Goal: Task Accomplishment & Management: Use online tool/utility

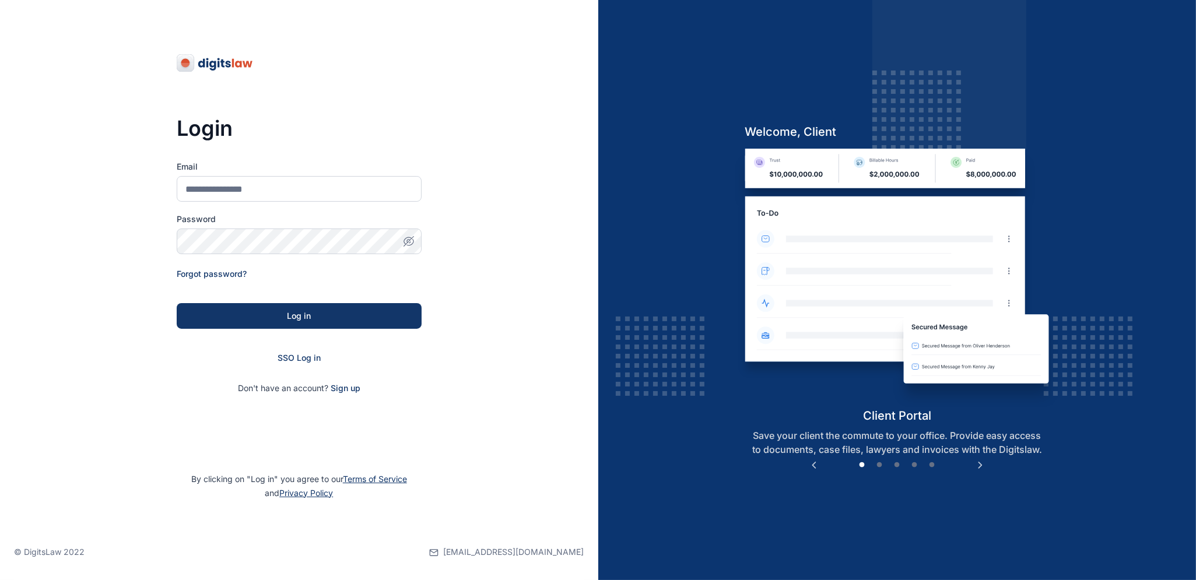
click at [306, 363] on div "SSO Log in" at bounding box center [299, 358] width 245 height 12
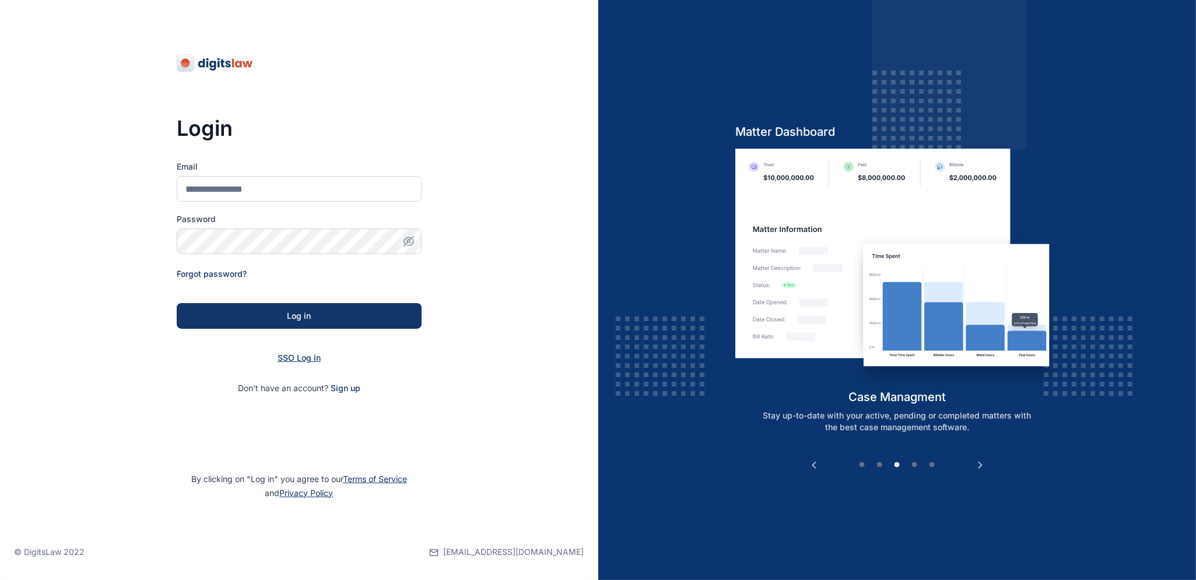
click at [293, 359] on span "SSO Log in" at bounding box center [299, 358] width 43 height 10
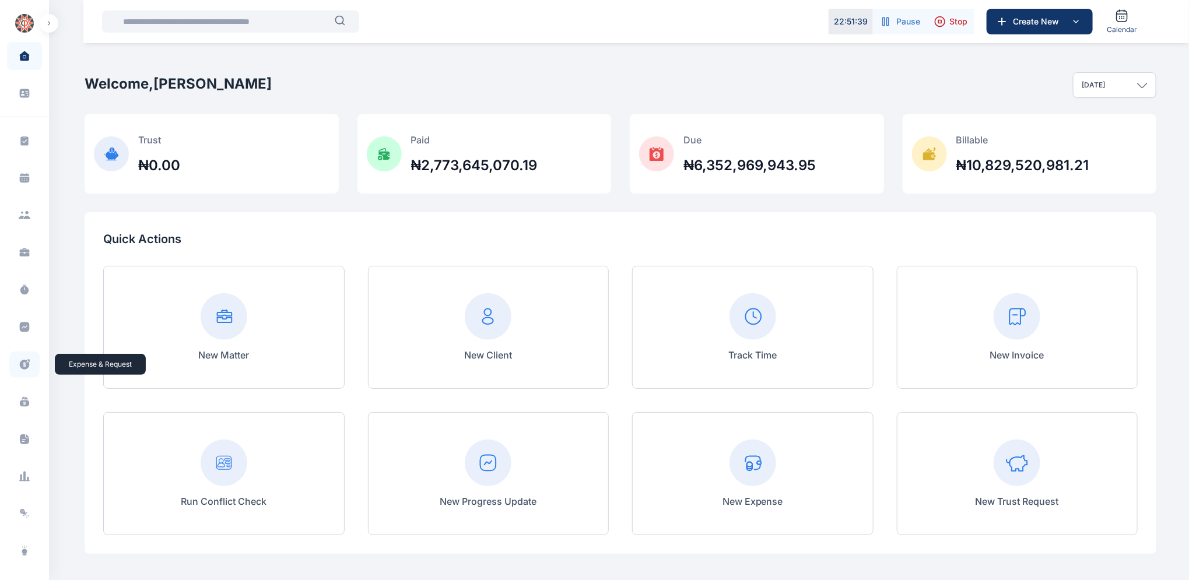
click at [22, 366] on icon at bounding box center [25, 365] width 12 height 12
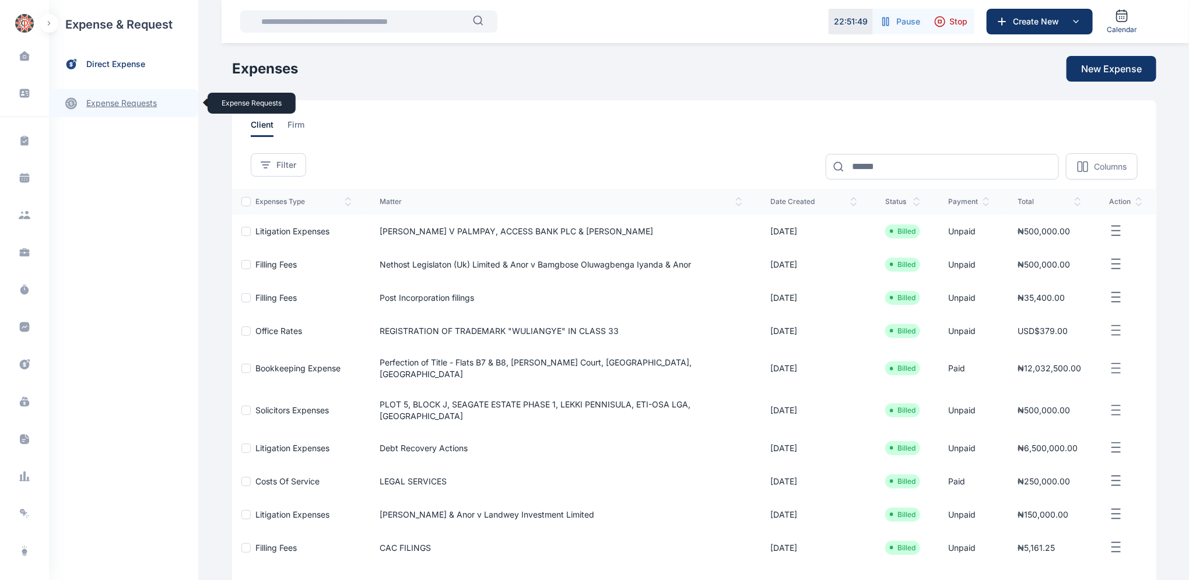
click at [133, 110] on link "expense requests expense requests" at bounding box center [123, 103] width 149 height 28
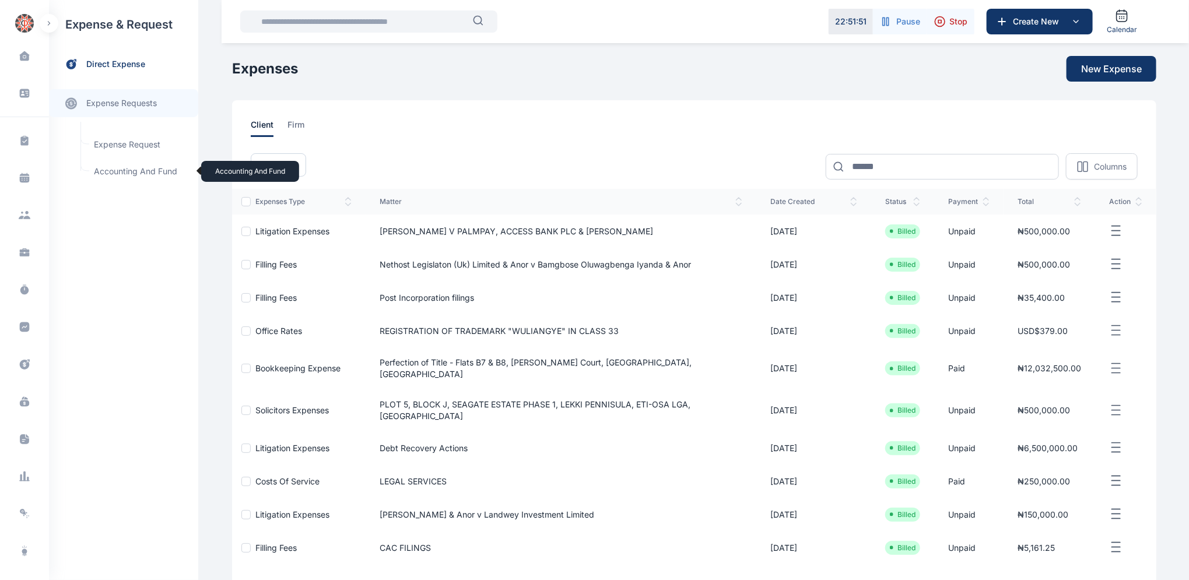
click at [140, 170] on span "Accounting and Fund Accounting and Fund" at bounding box center [140, 171] width 106 height 22
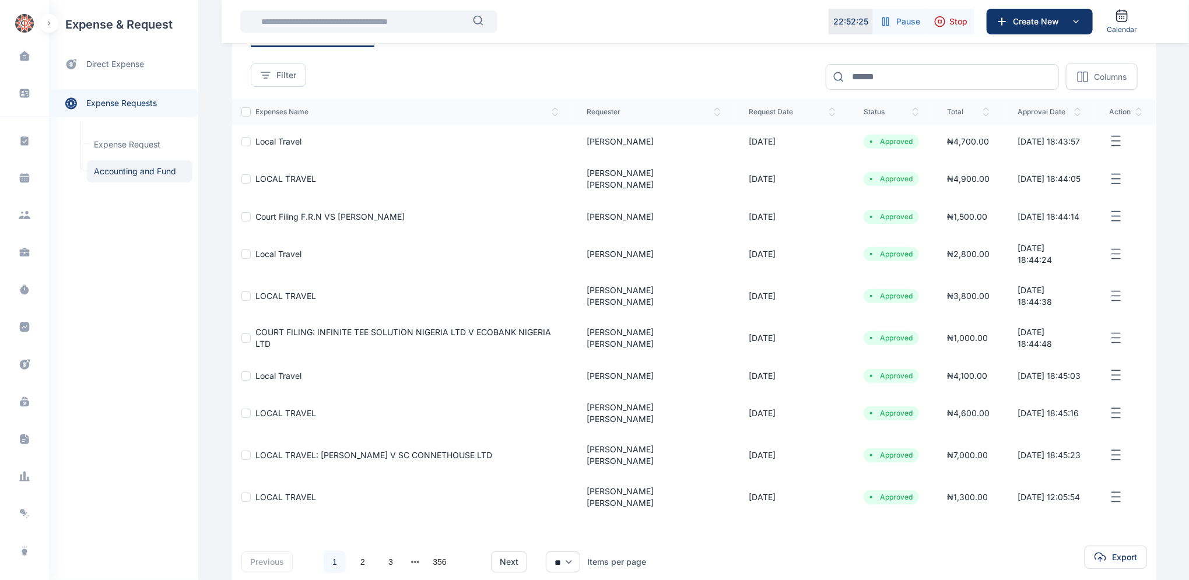
scroll to position [87, 0]
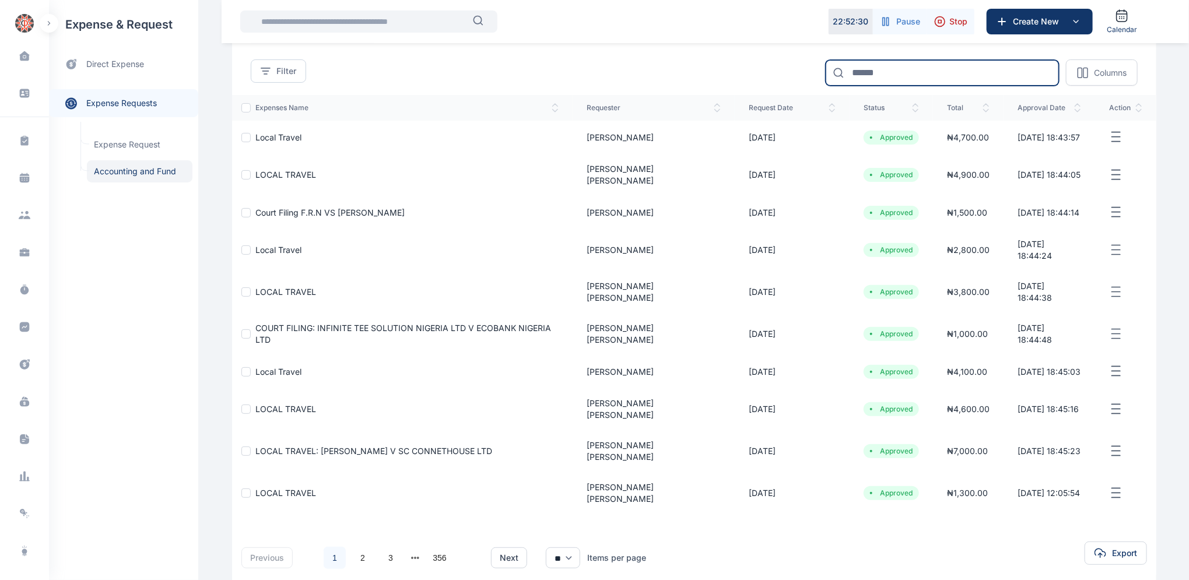
click at [909, 75] on input at bounding box center [942, 73] width 233 height 26
type input "*********"
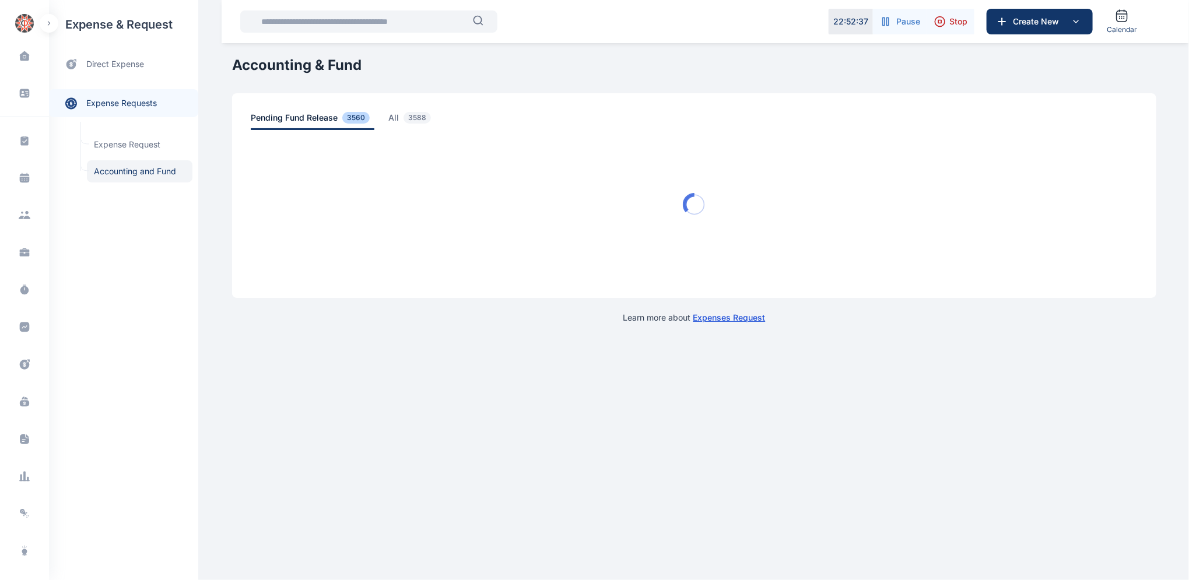
scroll to position [0, 0]
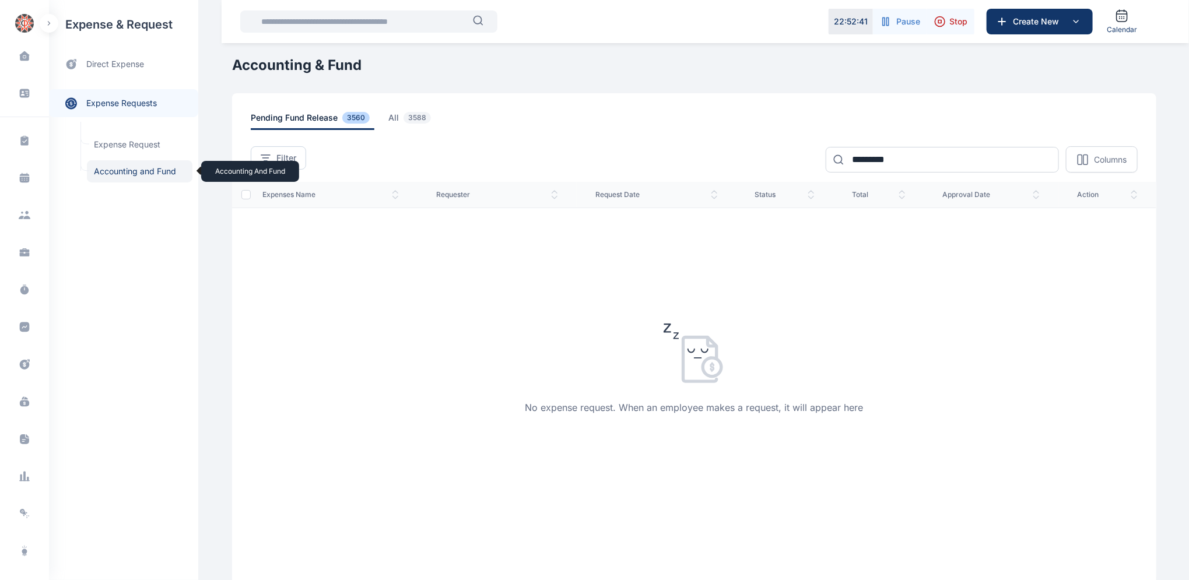
click at [135, 167] on span "Accounting and Fund Accounting and Fund" at bounding box center [140, 171] width 106 height 22
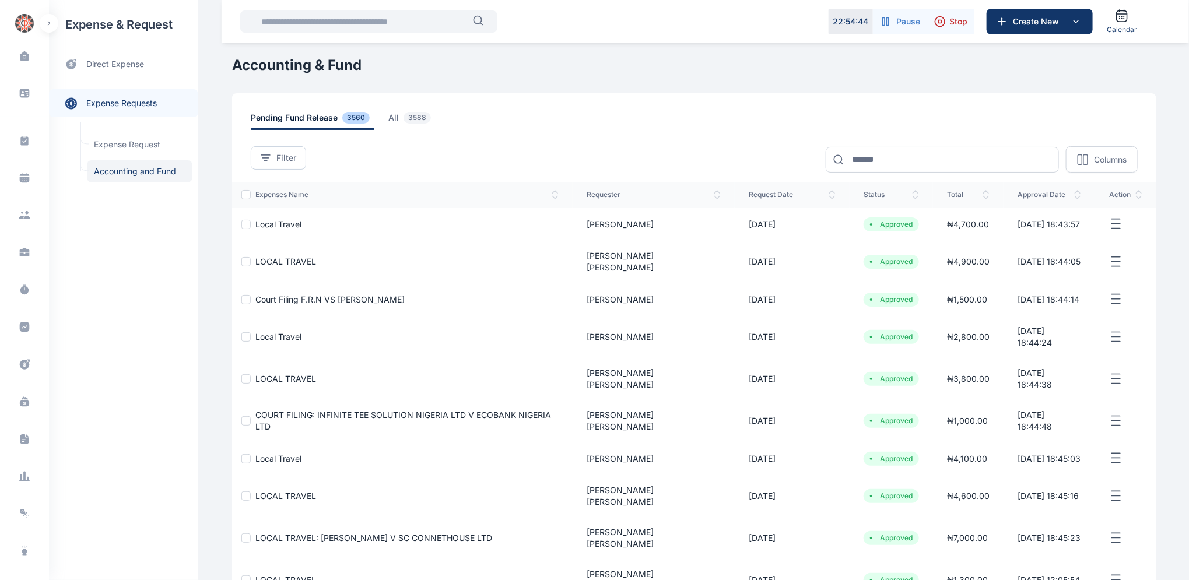
scroll to position [87, 0]
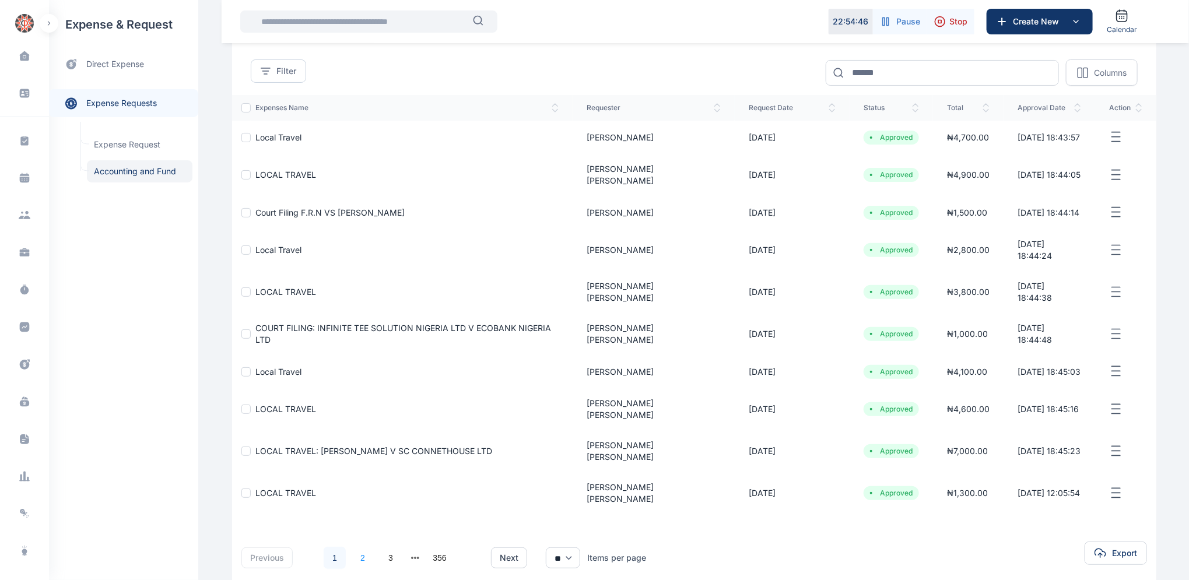
click at [355, 547] on link "2" at bounding box center [363, 558] width 22 height 22
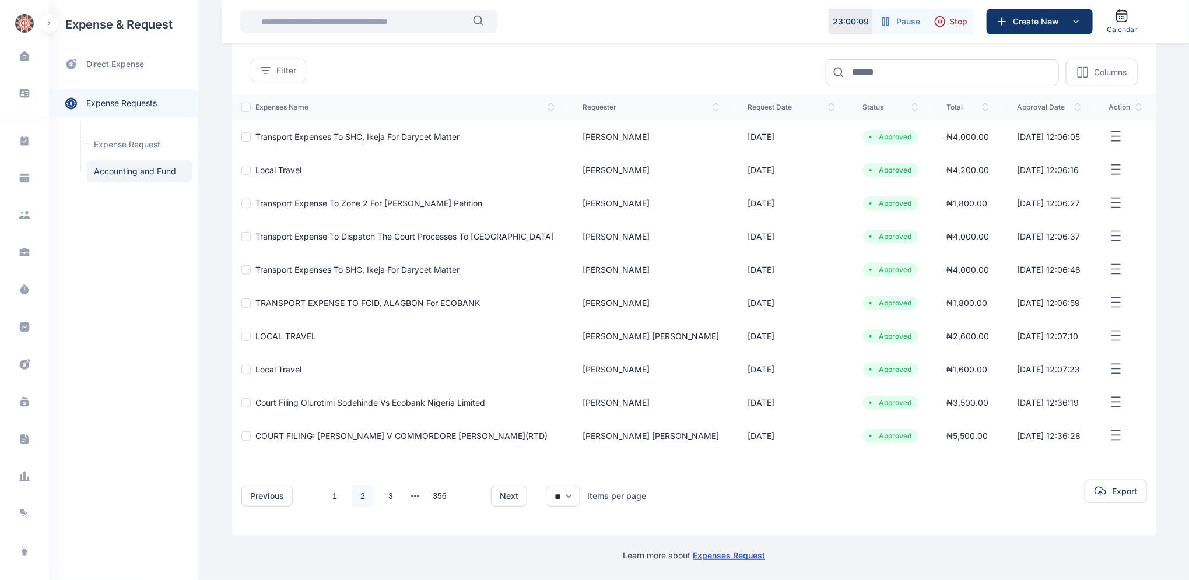
scroll to position [88, 0]
